Goal: Task Accomplishment & Management: Manage account settings

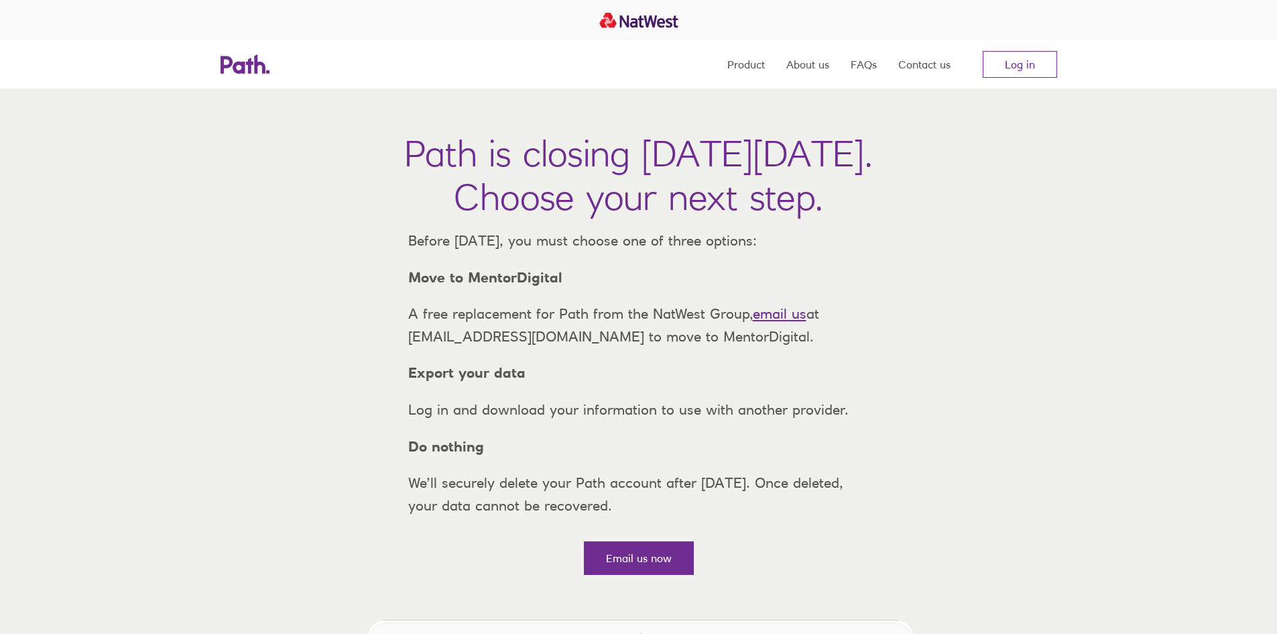
click at [772, 322] on link "email us" at bounding box center [780, 313] width 54 height 17
click at [994, 62] on link "Log in" at bounding box center [1020, 64] width 74 height 27
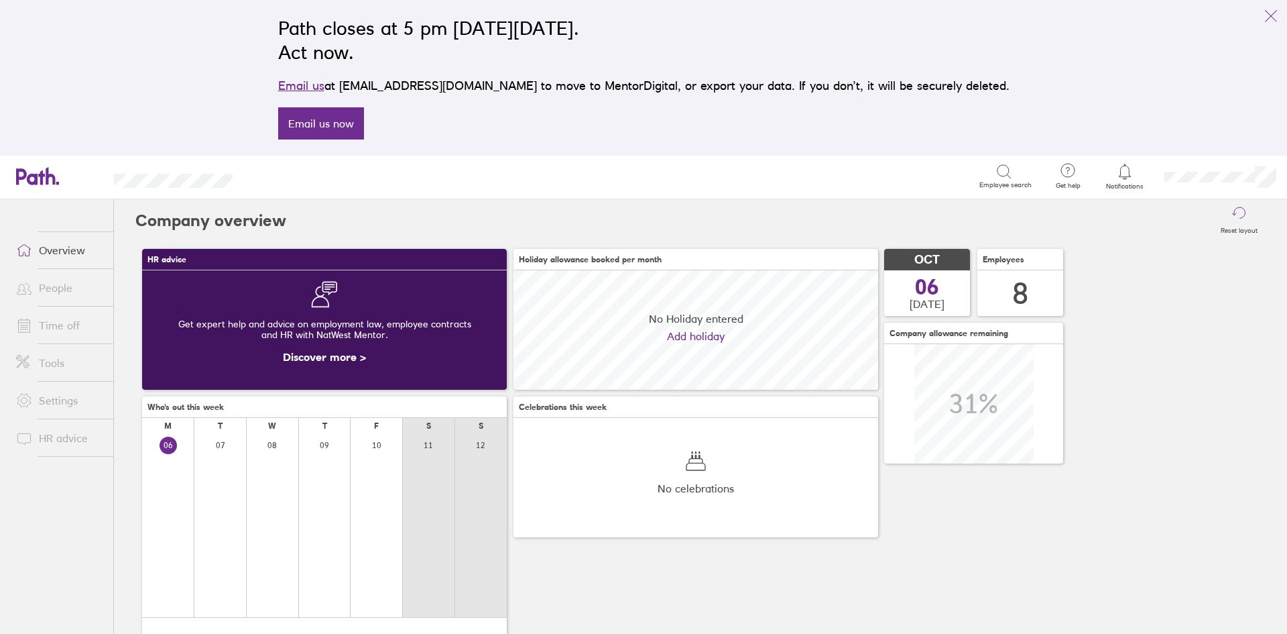
scroll to position [119, 365]
click at [1123, 174] on icon at bounding box center [1125, 172] width 16 height 16
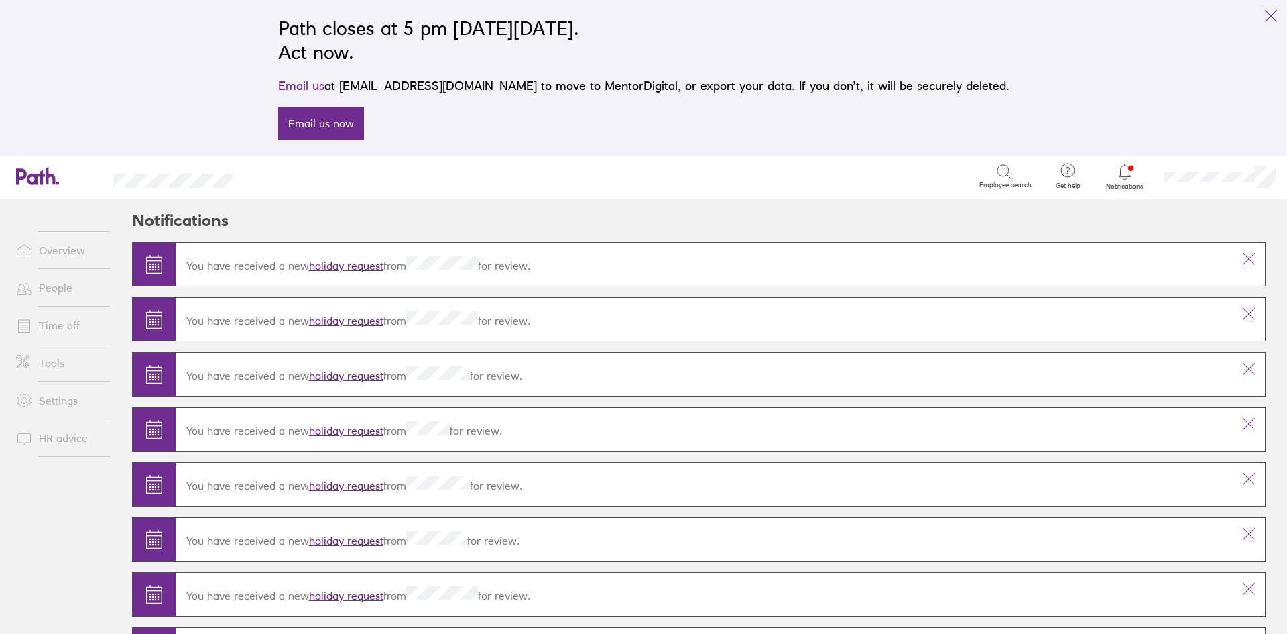
click at [341, 263] on link "holiday request" at bounding box center [346, 265] width 74 height 13
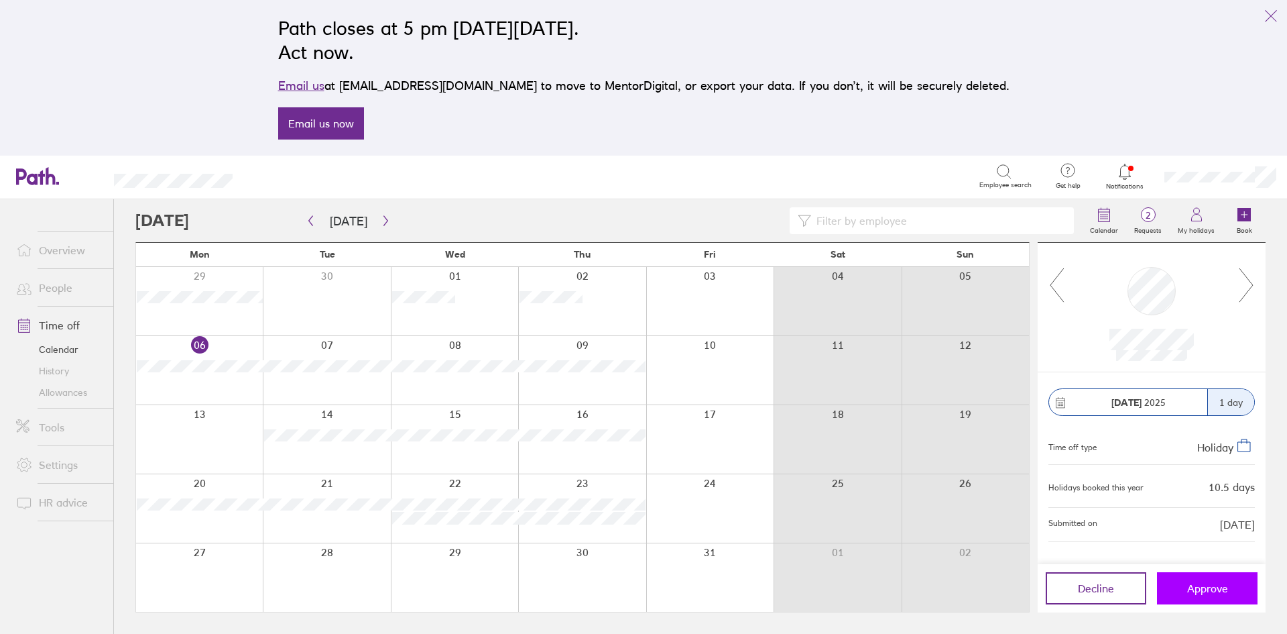
click at [1195, 585] on span "Approve" at bounding box center [1207, 588] width 41 height 12
click at [1148, 217] on span "1" at bounding box center [1148, 215] width 44 height 11
click at [1144, 218] on span "1" at bounding box center [1148, 215] width 44 height 11
click at [1274, 13] on icon "link" at bounding box center [1271, 16] width 16 height 16
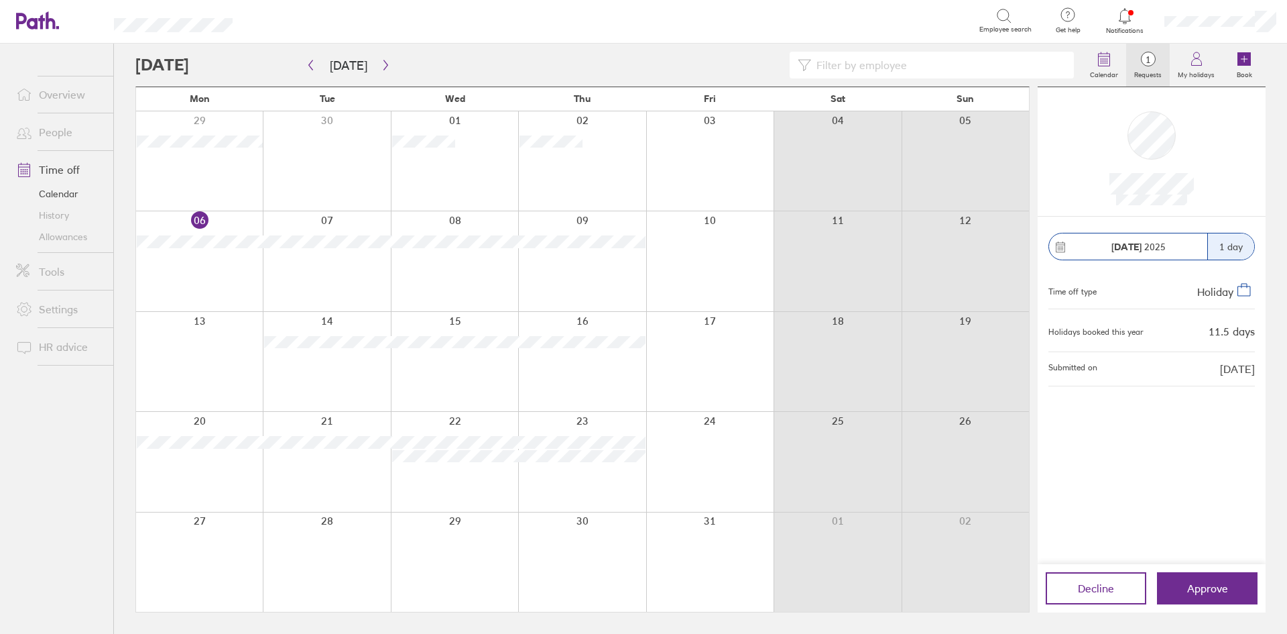
click at [1147, 60] on span "1" at bounding box center [1148, 59] width 44 height 11
click at [1218, 579] on button "Approve" at bounding box center [1207, 588] width 101 height 32
click at [1122, 19] on icon at bounding box center [1125, 16] width 16 height 16
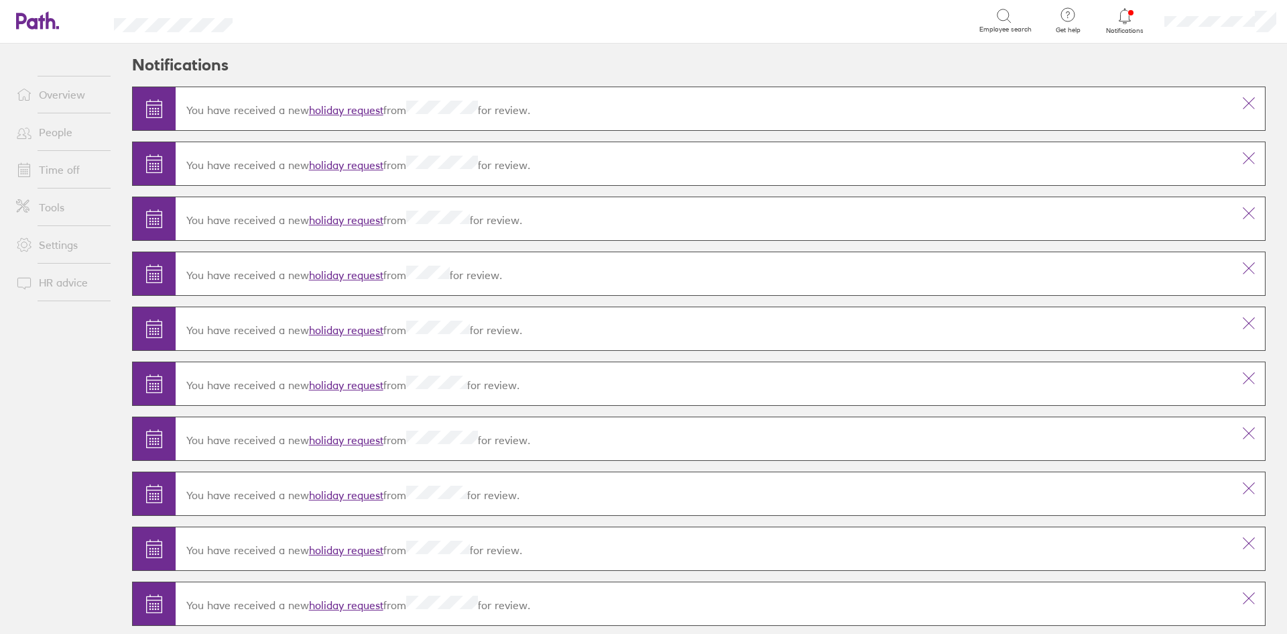
click at [347, 168] on link "holiday request" at bounding box center [346, 164] width 74 height 13
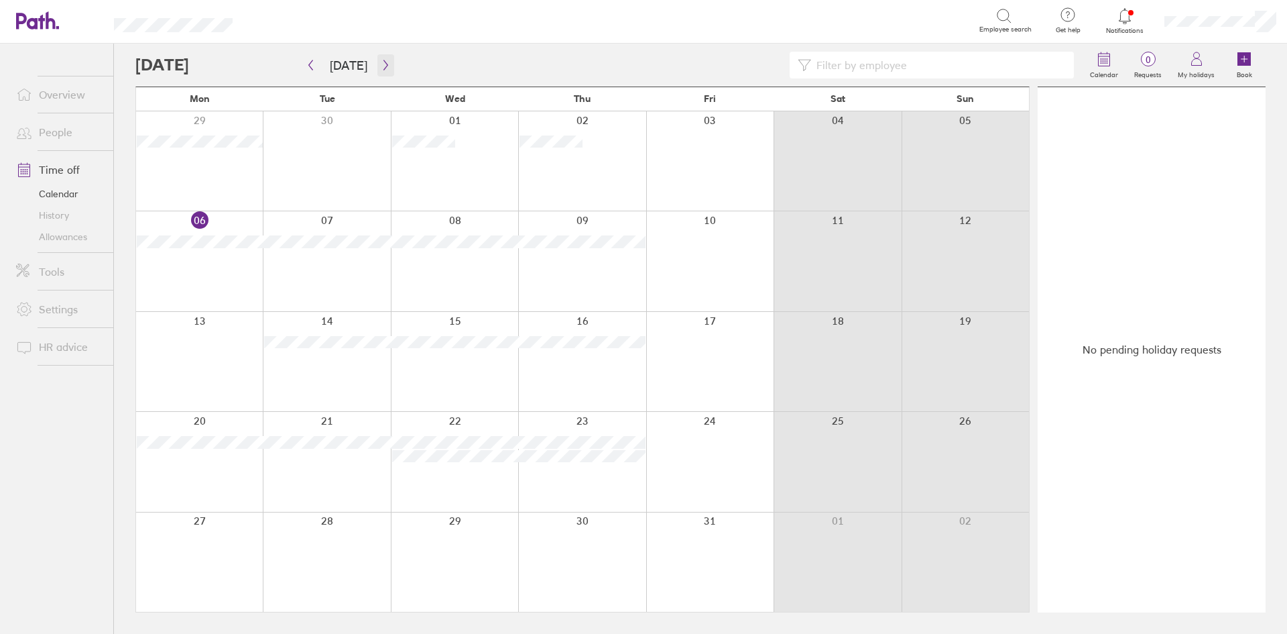
click at [383, 64] on icon "button" at bounding box center [385, 65] width 4 height 10
click at [1127, 13] on icon at bounding box center [1125, 16] width 16 height 16
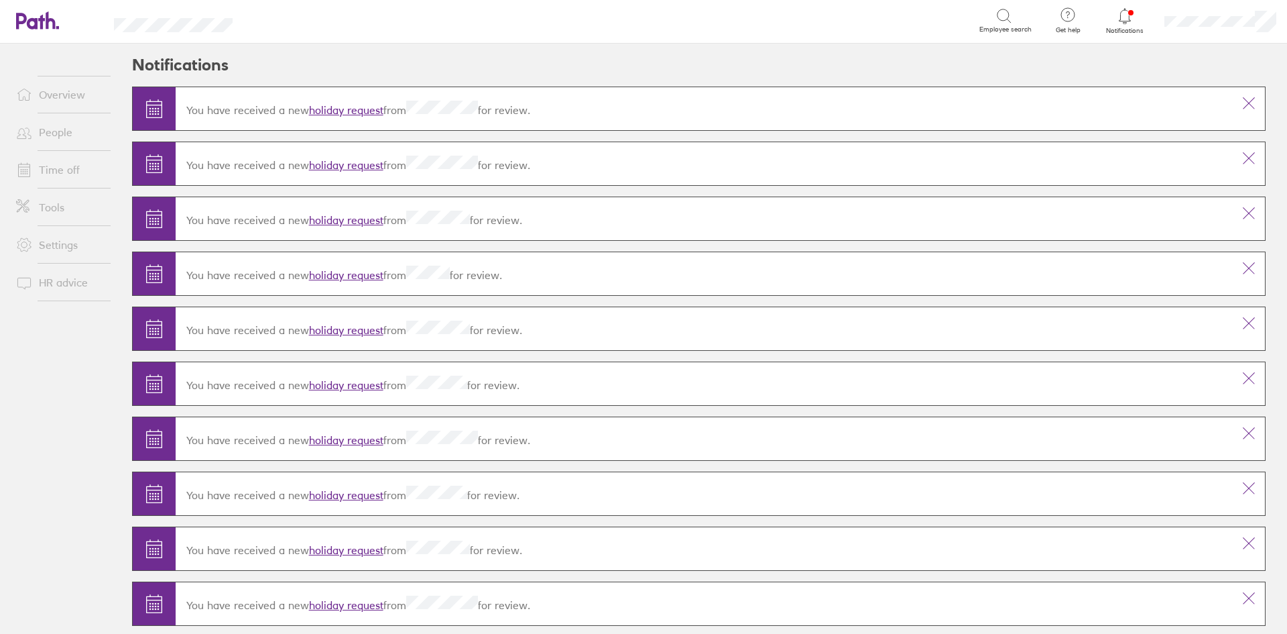
click at [359, 108] on link "holiday request" at bounding box center [346, 109] width 74 height 13
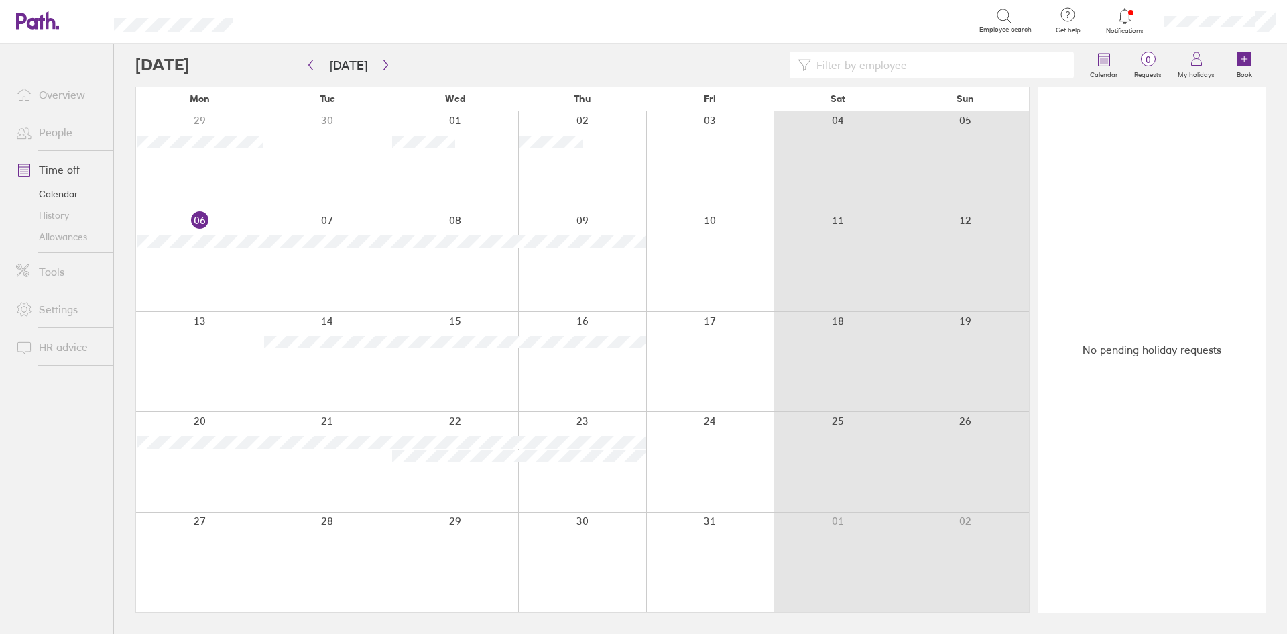
click at [1124, 17] on icon at bounding box center [1125, 16] width 16 height 16
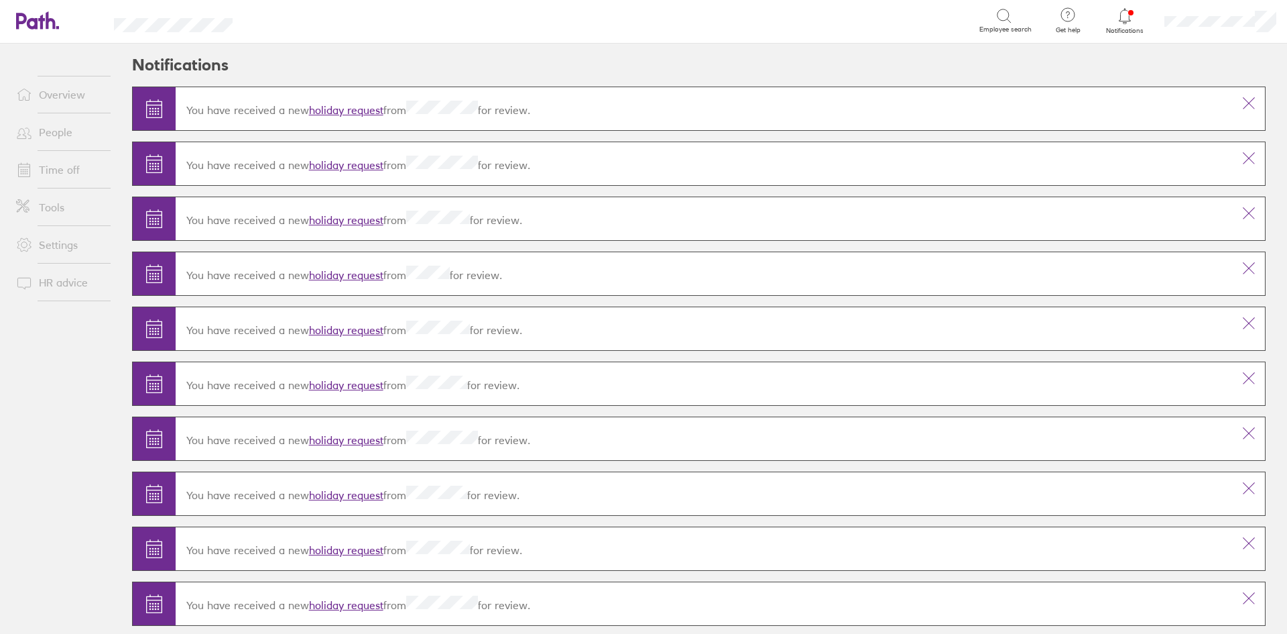
click at [346, 164] on link "holiday request" at bounding box center [346, 164] width 74 height 13
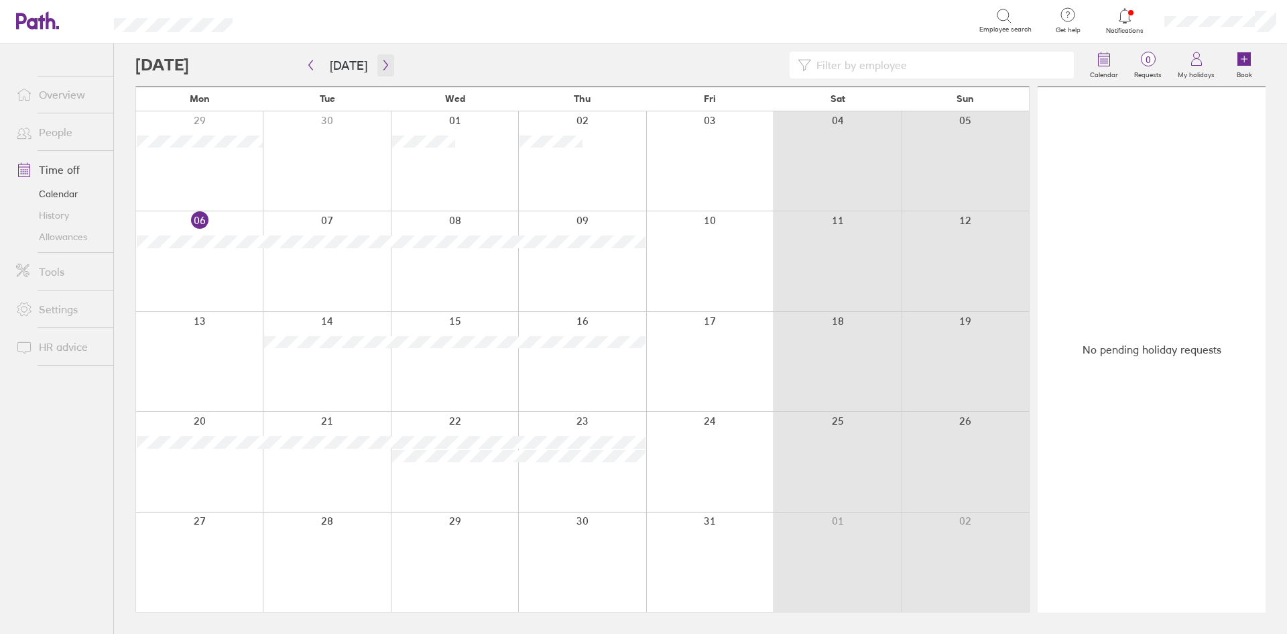
click at [383, 66] on icon "button" at bounding box center [386, 65] width 10 height 11
click at [381, 64] on icon "button" at bounding box center [386, 65] width 10 height 11
click at [50, 236] on link "Allowances" at bounding box center [59, 236] width 108 height 21
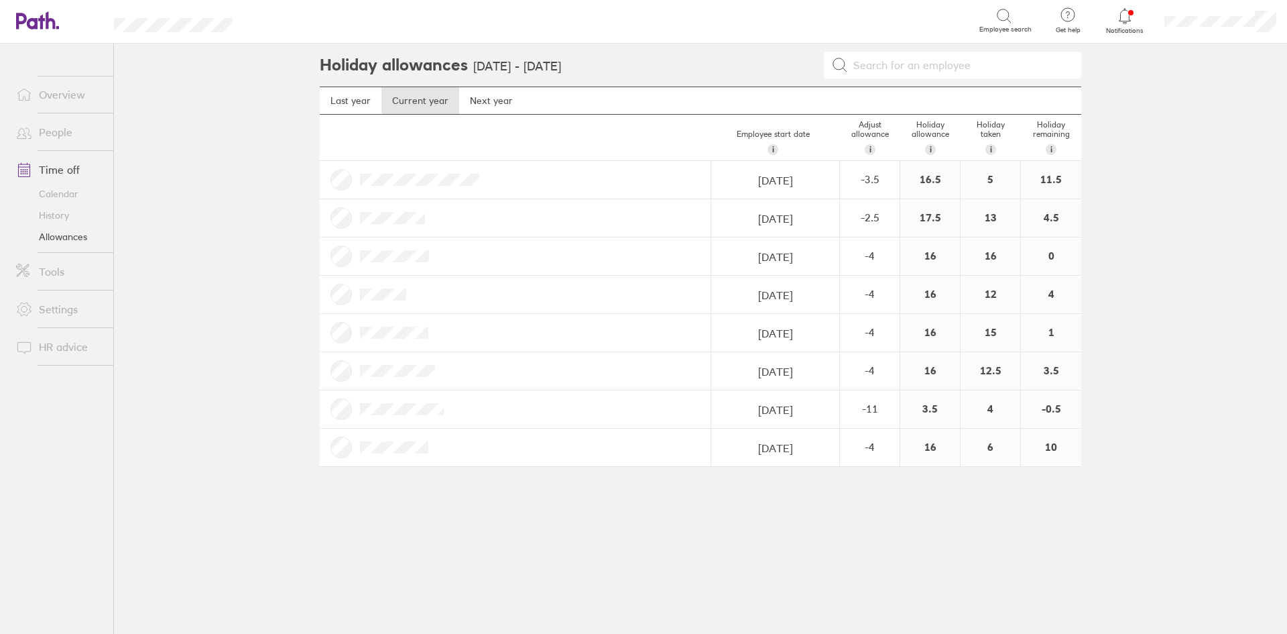
click at [53, 271] on link "Tools" at bounding box center [59, 271] width 108 height 27
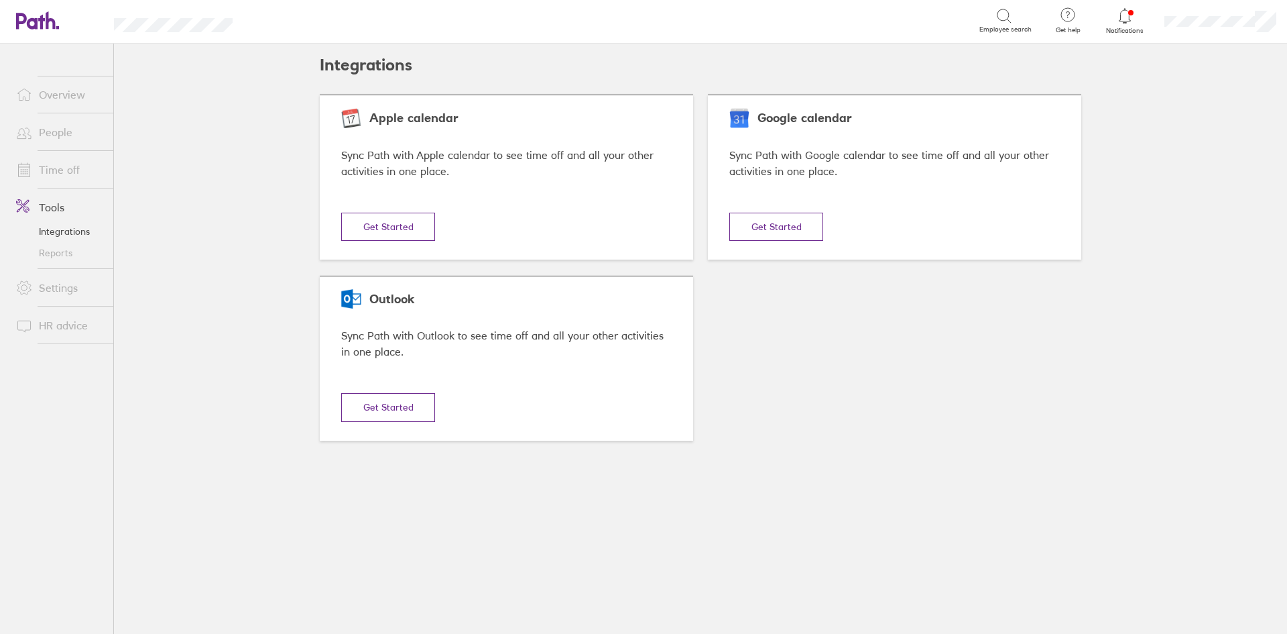
click at [65, 320] on link "HR advice" at bounding box center [59, 325] width 108 height 27
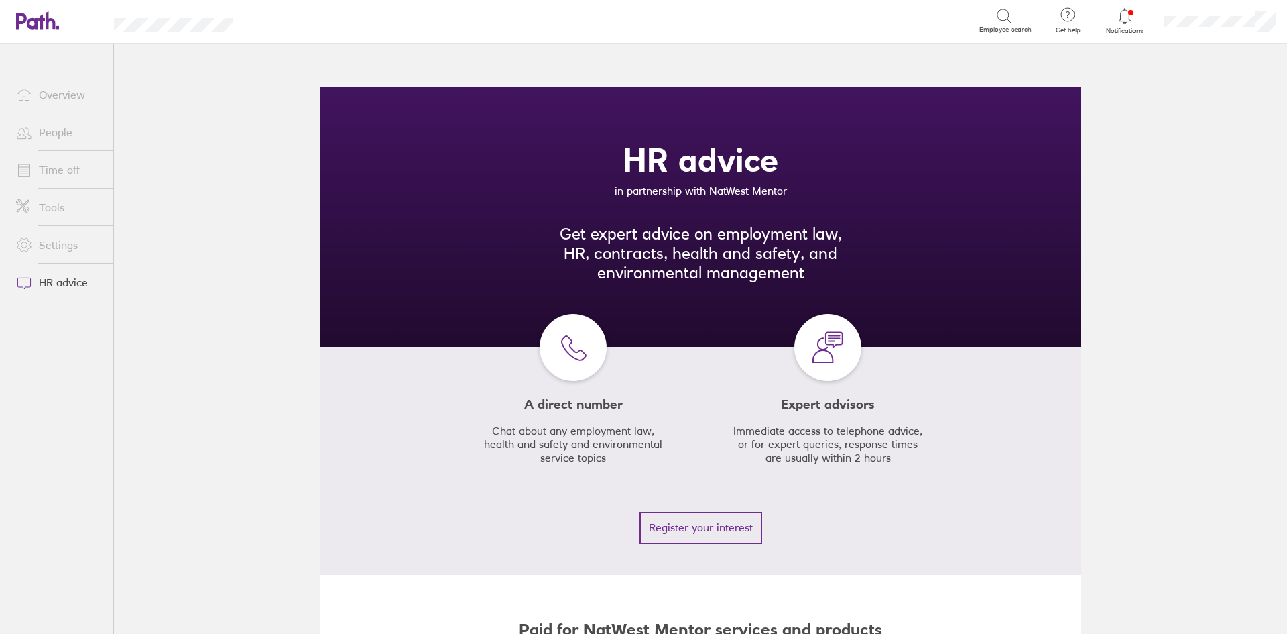
click at [50, 95] on link "Overview" at bounding box center [59, 94] width 108 height 27
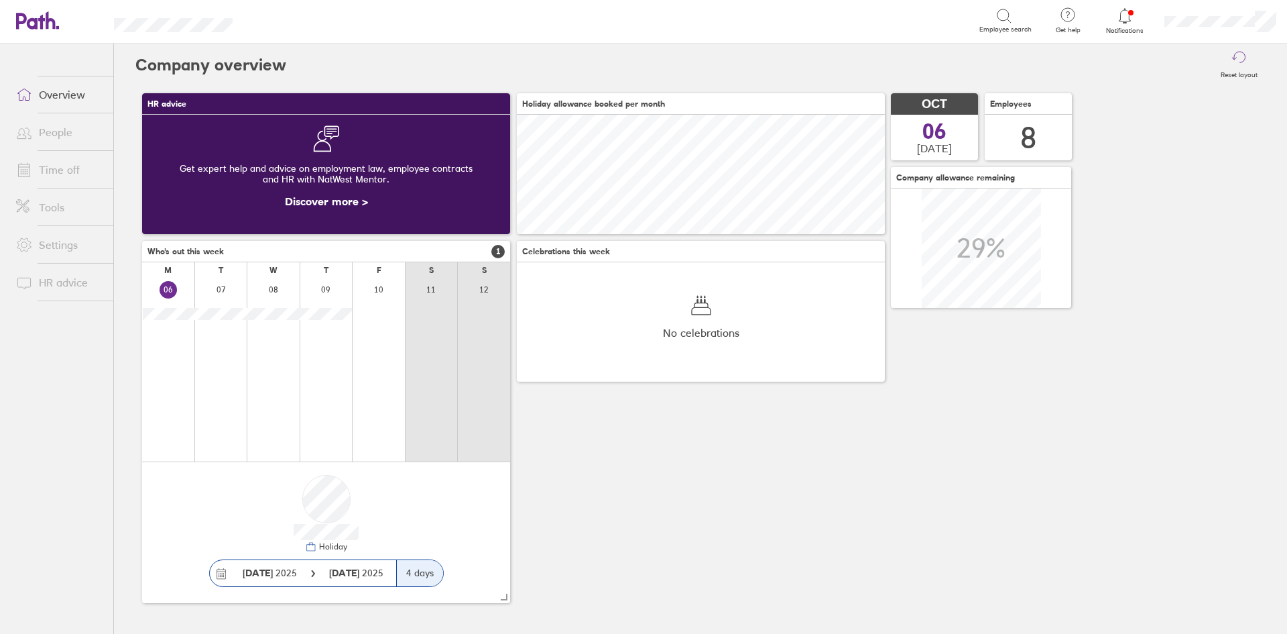
scroll to position [119, 368]
